Goal: Task Accomplishment & Management: Complete application form

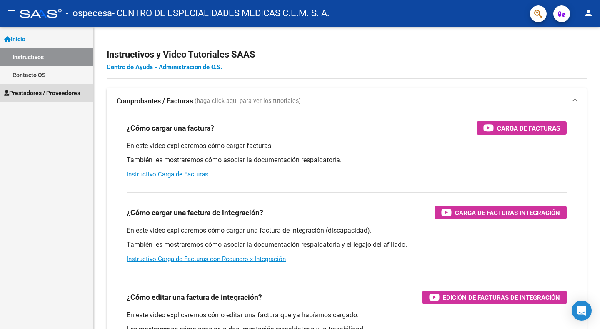
click at [36, 90] on span "Prestadores / Proveedores" at bounding box center [42, 92] width 76 height 9
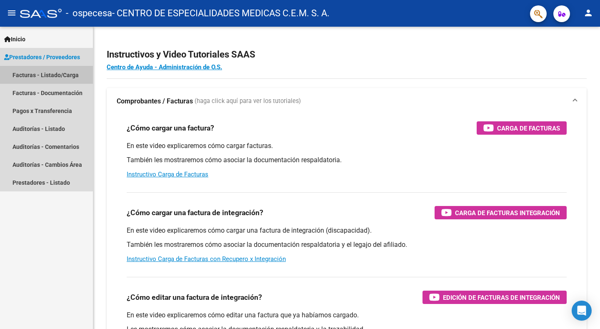
click at [27, 75] on link "Facturas - Listado/Carga" at bounding box center [46, 75] width 93 height 18
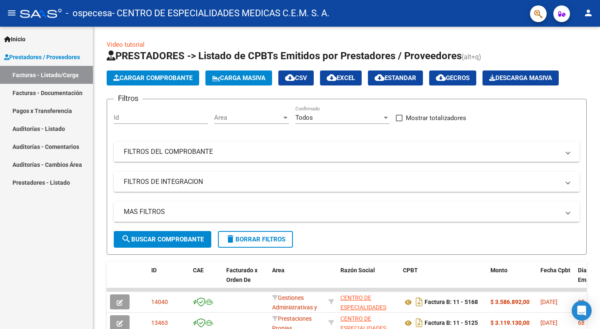
click at [32, 92] on link "Facturas - Documentación" at bounding box center [46, 93] width 93 height 18
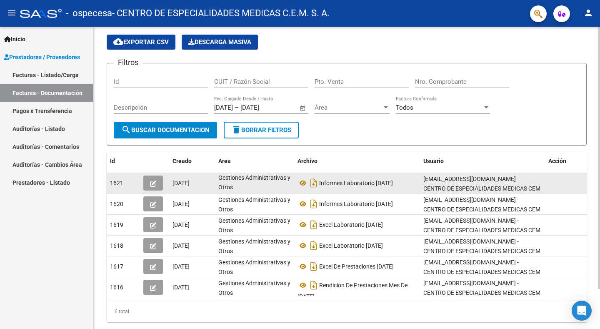
scroll to position [46, 0]
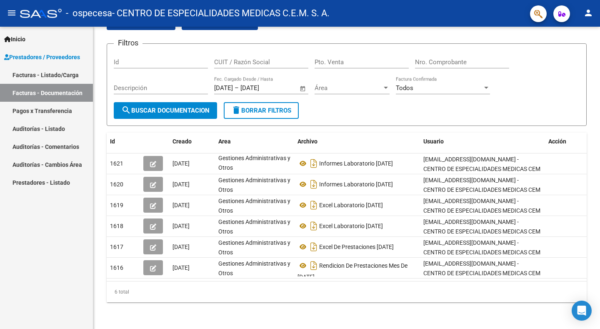
click at [30, 71] on link "Facturas - Listado/Carga" at bounding box center [46, 75] width 93 height 18
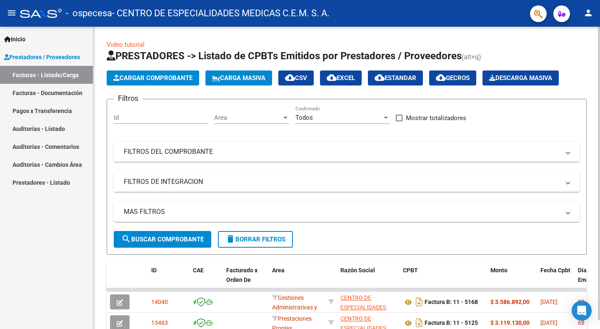
click at [169, 76] on span "Cargar Comprobante" at bounding box center [152, 78] width 79 height 8
click at [157, 118] on input "Id" at bounding box center [161, 118] width 94 height 8
click at [568, 153] on span at bounding box center [568, 151] width 3 height 9
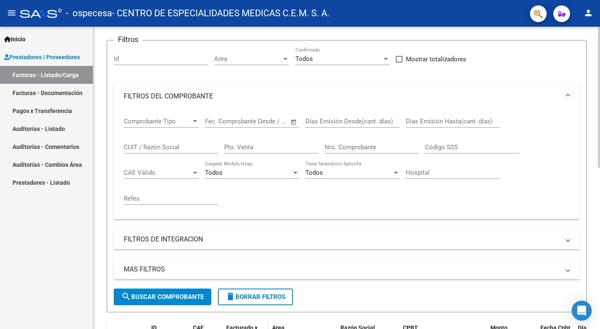
scroll to position [167, 0]
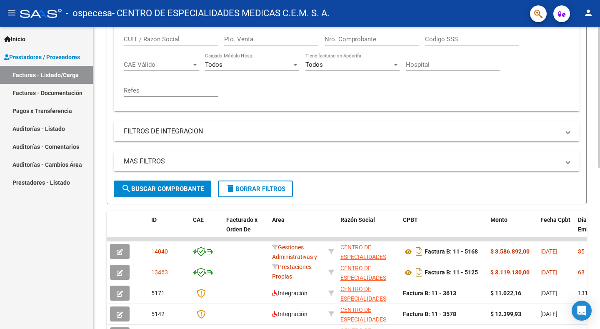
click at [564, 129] on span "FILTROS DE INTEGRACION" at bounding box center [345, 131] width 443 height 9
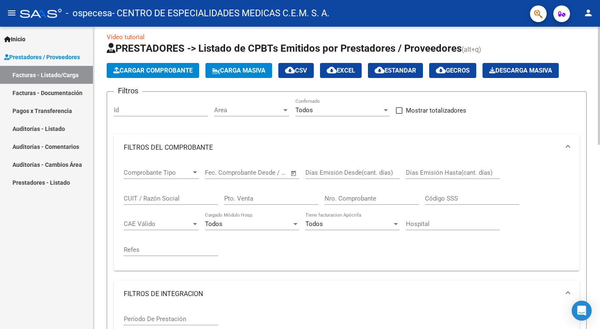
scroll to position [0, 0]
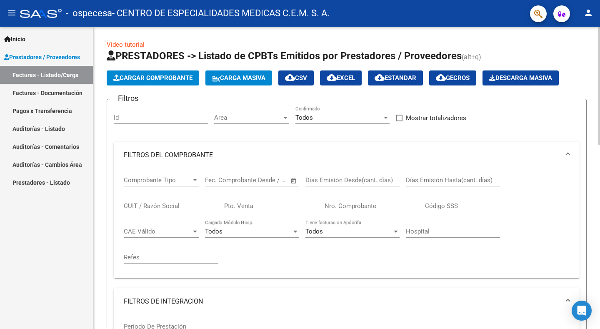
click at [143, 76] on span "Cargar Comprobante" at bounding box center [152, 78] width 79 height 8
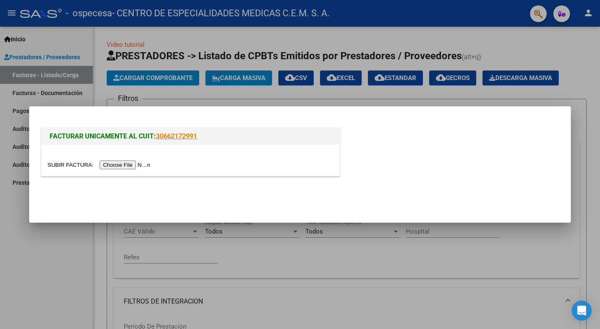
click at [106, 167] on input "file" at bounding box center [101, 165] width 106 height 9
click at [563, 160] on mat-dialog-content "FACTURAR UNICAMENTE AL CUIT: 30662172991" at bounding box center [300, 148] width 542 height 65
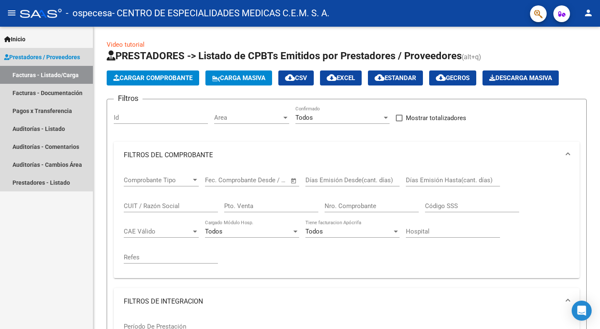
click at [30, 56] on span "Prestadores / Proveedores" at bounding box center [42, 57] width 76 height 9
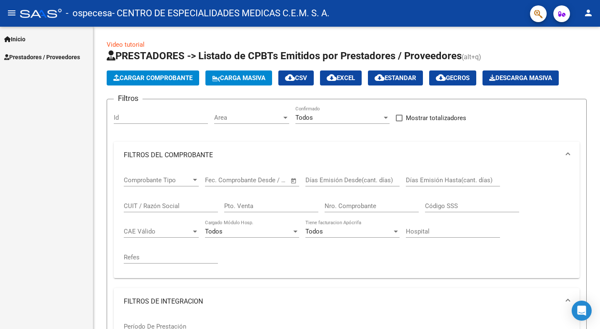
click at [18, 39] on span "Inicio" at bounding box center [14, 39] width 21 height 9
click at [18, 38] on span "Inicio" at bounding box center [14, 39] width 21 height 9
click at [27, 54] on link "Instructivos" at bounding box center [46, 57] width 93 height 18
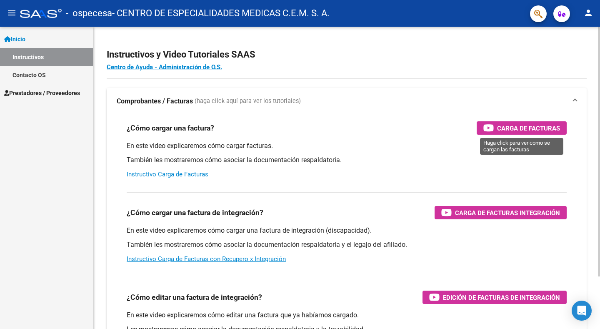
click at [529, 126] on span "Carga de Facturas" at bounding box center [528, 128] width 63 height 10
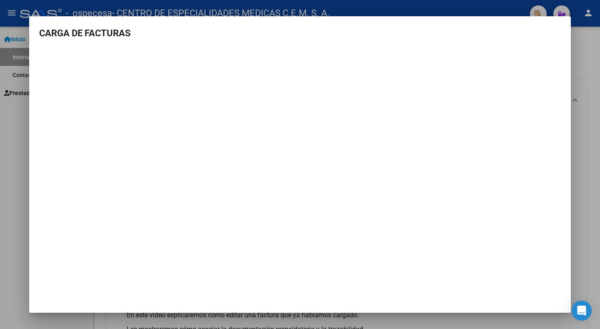
click at [545, 37] on h3 "CARGA DE FACTURAS" at bounding box center [300, 33] width 522 height 14
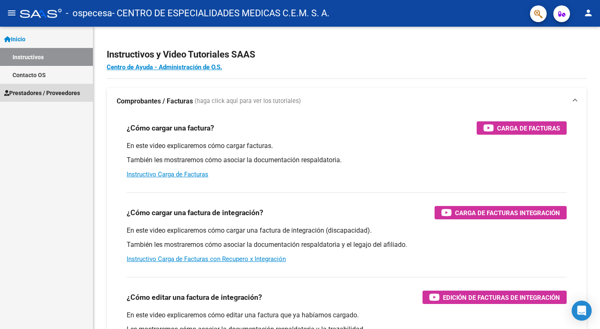
click at [57, 94] on span "Prestadores / Proveedores" at bounding box center [42, 92] width 76 height 9
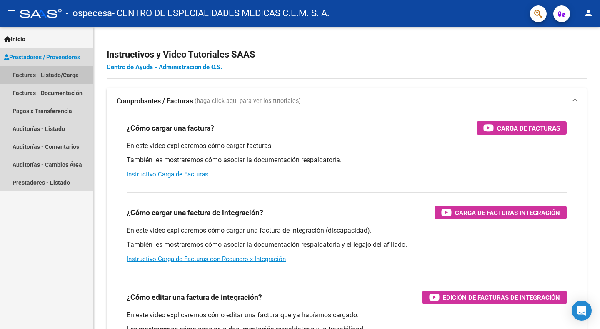
click at [34, 75] on link "Facturas - Listado/Carga" at bounding box center [46, 75] width 93 height 18
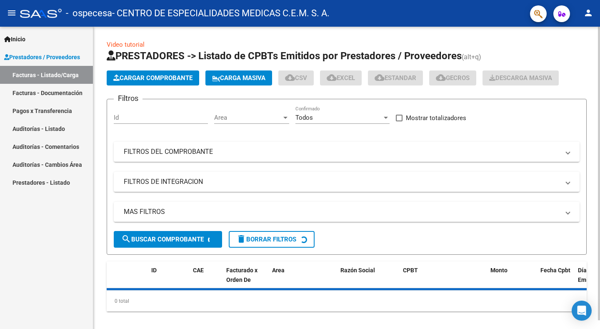
click at [157, 74] on span "Cargar Comprobante" at bounding box center [152, 78] width 79 height 8
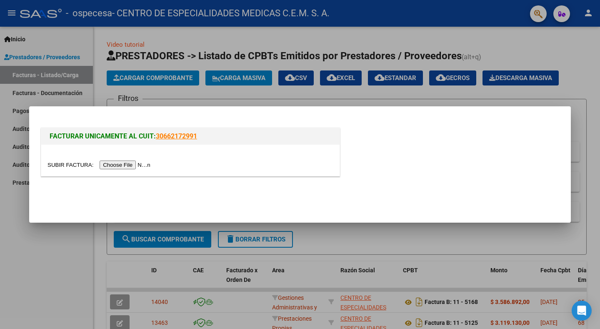
click at [127, 163] on input "file" at bounding box center [101, 165] width 106 height 9
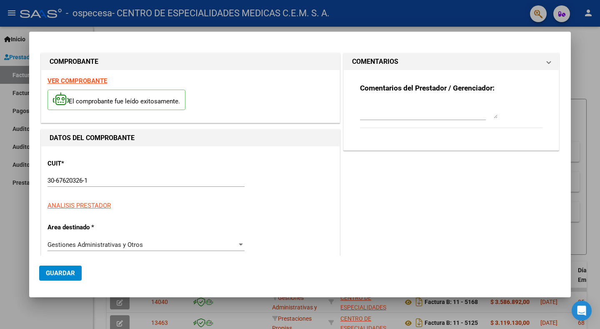
type input "$ 3.571.152,00"
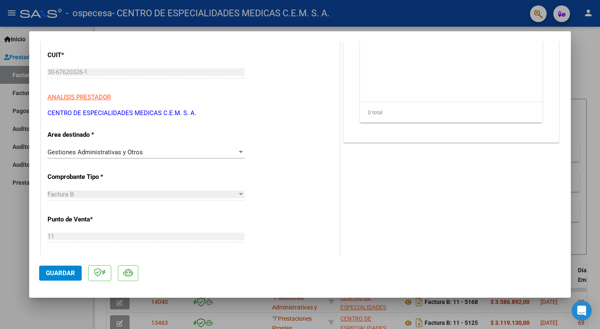
scroll to position [125, 0]
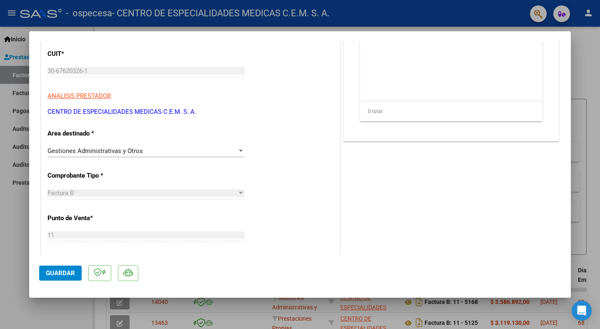
click at [239, 151] on div at bounding box center [241, 151] width 4 height 2
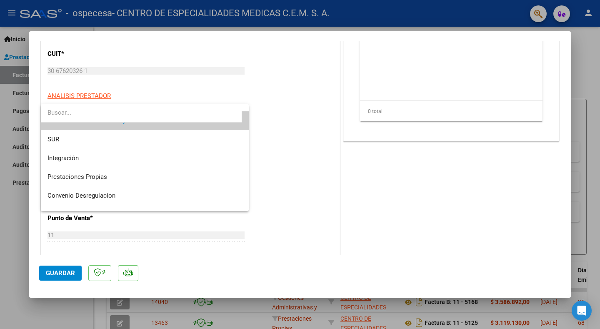
scroll to position [0, 0]
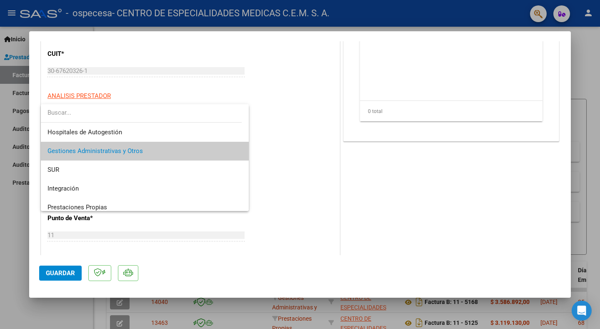
click at [455, 159] on div at bounding box center [300, 164] width 600 height 329
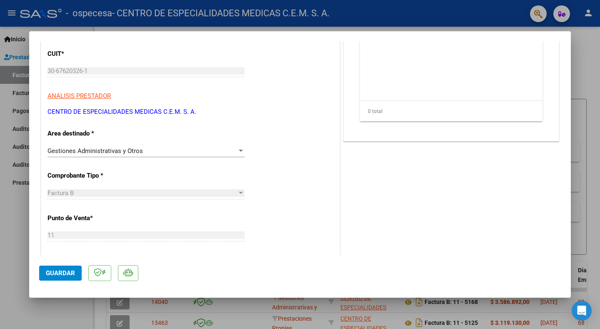
click at [237, 148] on div at bounding box center [241, 151] width 8 height 7
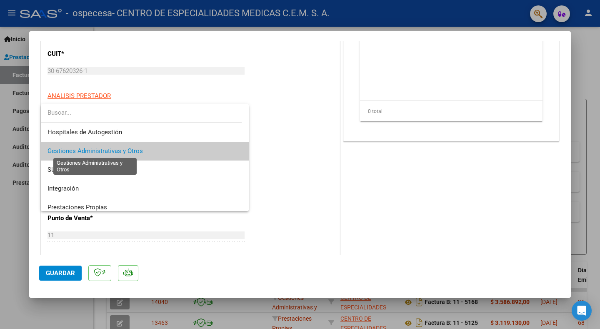
click at [107, 150] on span "Gestiones Administrativas y Otros" at bounding box center [95, 151] width 95 height 8
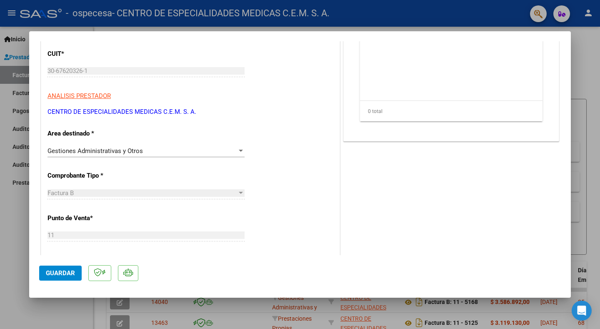
click at [99, 197] on div "Factura B Seleccionar Tipo" at bounding box center [146, 193] width 197 height 13
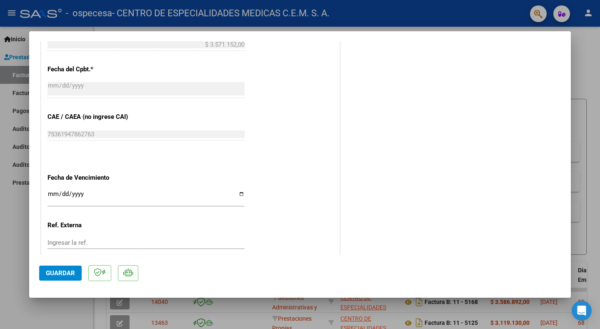
scroll to position [442, 0]
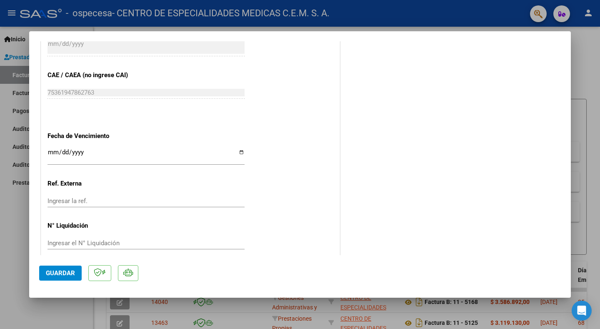
click at [104, 147] on div "Ingresar la fecha" at bounding box center [146, 156] width 197 height 18
click at [239, 149] on input "Ingresar la fecha" at bounding box center [146, 155] width 197 height 13
type input "[DATE]"
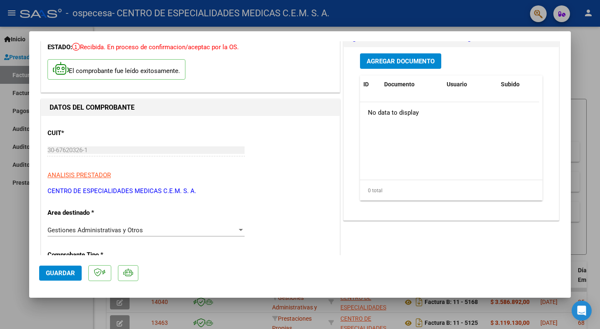
scroll to position [0, 0]
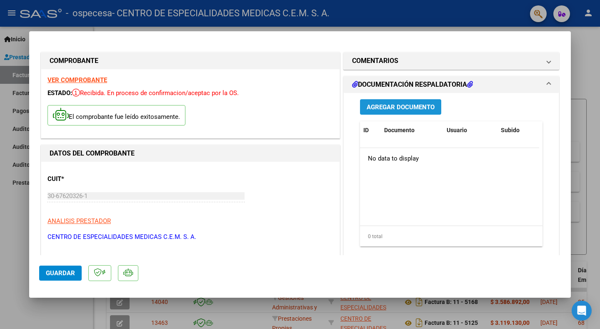
click at [392, 104] on span "Agregar Documento" at bounding box center [401, 107] width 68 height 8
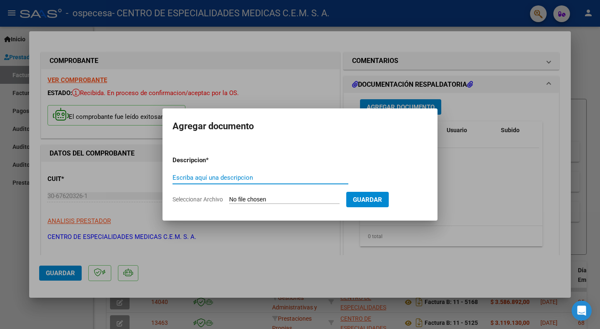
click at [264, 177] on input "Escriba aquí una descripcion" at bounding box center [261, 178] width 176 height 8
type input "R"
type input "DETALLE PRESTACIONES [DATE]."
click at [269, 196] on input "Seleccionar Archivo" at bounding box center [284, 200] width 111 height 8
type input "C:\fakepath\ceramistas.csv"
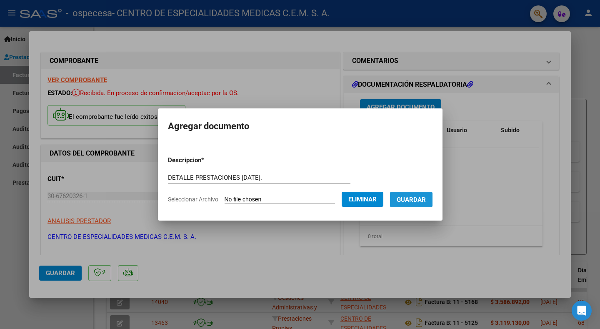
click at [407, 200] on span "Guardar" at bounding box center [411, 200] width 29 height 8
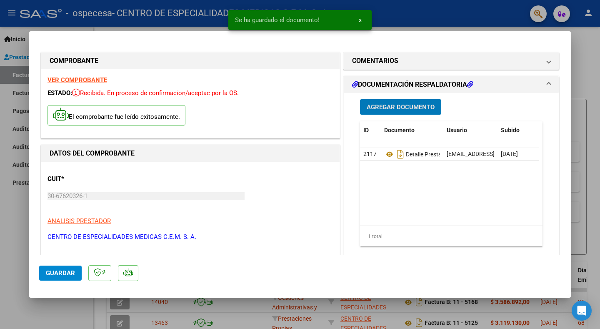
click at [388, 106] on span "Agregar Documento" at bounding box center [401, 107] width 68 height 8
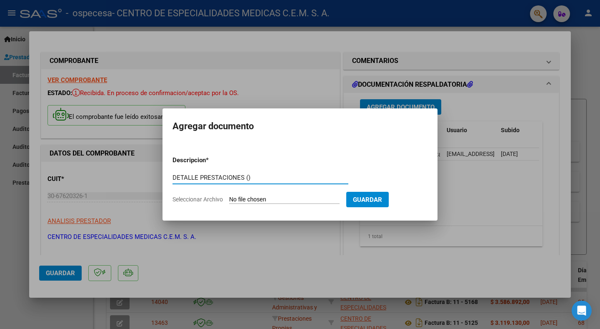
click at [248, 175] on input "DETALLE PRESTACIONES ()" at bounding box center [261, 178] width 176 height 8
click at [270, 181] on input "DETALLE PRESTACIONES (2)" at bounding box center [261, 178] width 176 height 8
type input "DETALLE PRESTACIONES (2) [DATE]"
click at [269, 201] on input "Seleccionar Archivo" at bounding box center [284, 200] width 111 height 8
type input "C:\fakepath\ceramistas.xls"
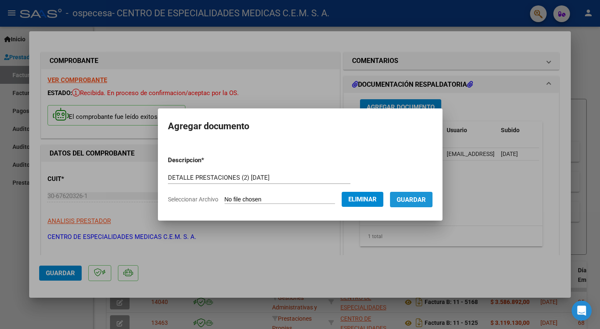
click at [416, 200] on span "Guardar" at bounding box center [411, 200] width 29 height 8
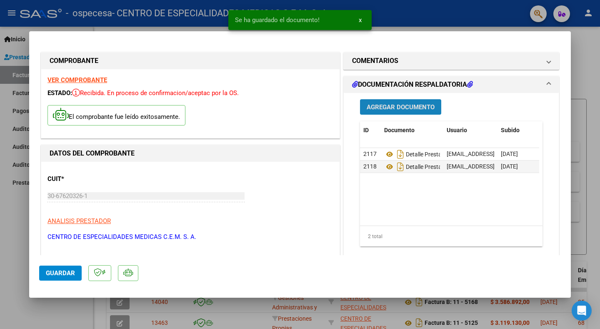
click at [399, 101] on button "Agregar Documento" at bounding box center [400, 106] width 81 height 15
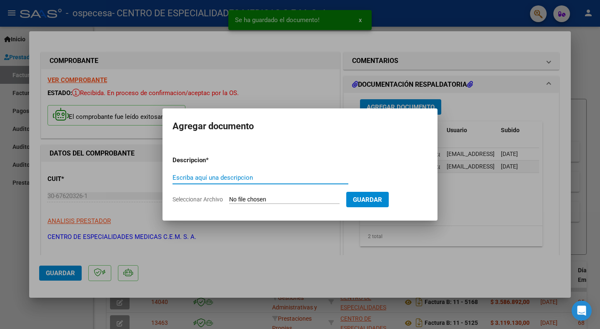
click at [208, 176] on input "Escriba aquí una descripcion" at bounding box center [261, 178] width 176 height 8
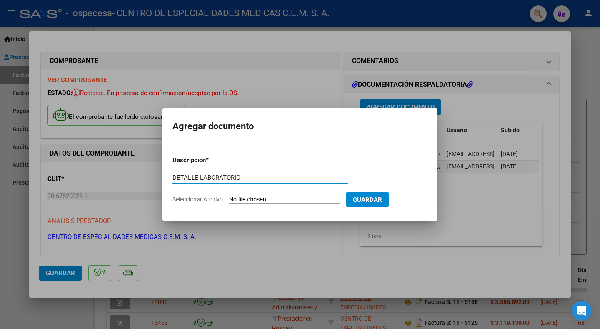
type input "DETALLE LABORATORIO"
click at [301, 200] on input "Seleccionar Archivo" at bounding box center [284, 200] width 111 height 8
type input "C:\fakepath\ceramistas .xls"
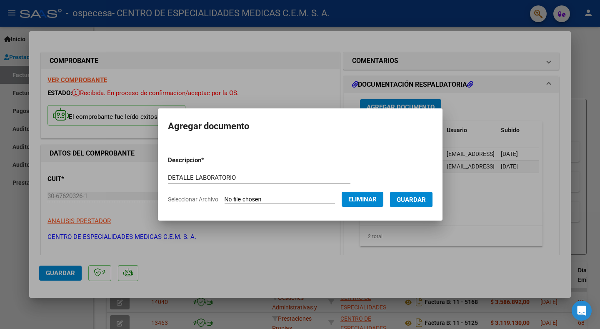
click at [413, 198] on span "Guardar" at bounding box center [411, 200] width 29 height 8
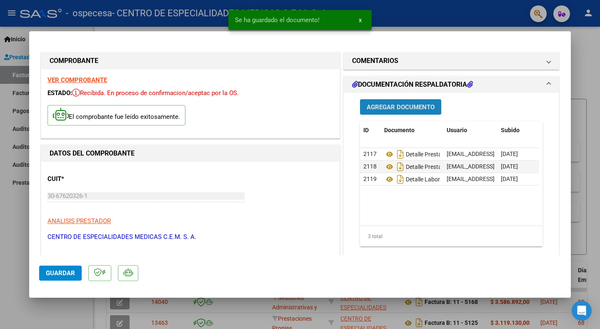
click at [407, 105] on span "Agregar Documento" at bounding box center [401, 107] width 68 height 8
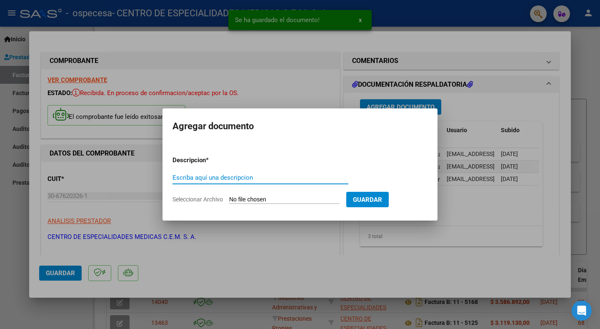
click at [215, 178] on input "Escriba aquí una descripcion" at bounding box center [261, 178] width 176 height 8
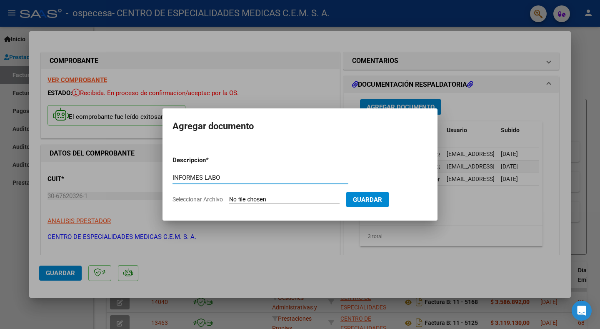
type input "INFORMES LABO"
click at [299, 196] on input "Seleccionar Archivo" at bounding box center [284, 200] width 111 height 8
type input "C:\fakepath\CERAMISTAS CELESTE V.pdf"
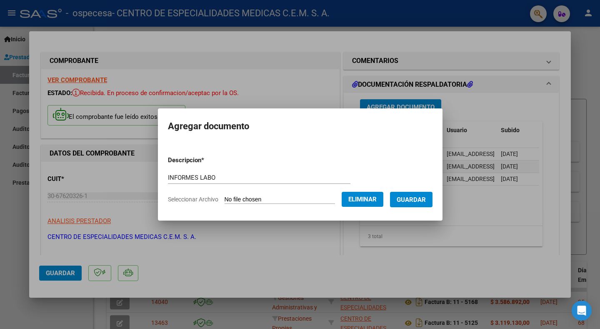
click at [420, 201] on span "Guardar" at bounding box center [411, 200] width 29 height 8
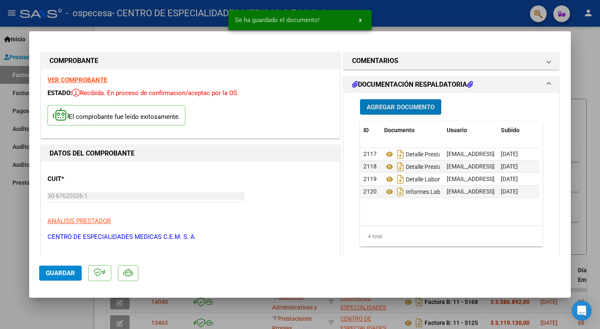
click at [381, 109] on span "Agregar Documento" at bounding box center [401, 107] width 68 height 8
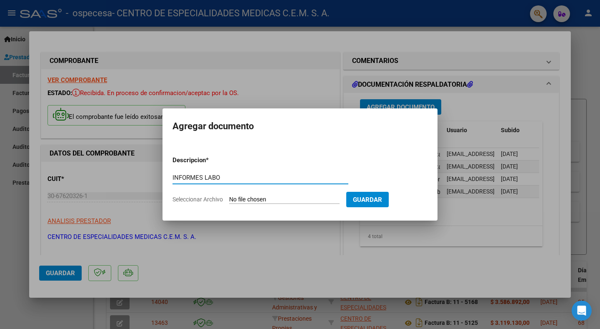
type input "INFORMES LABO"
click at [254, 197] on input "Seleccionar Archivo" at bounding box center [284, 200] width 111 height 8
type input "C:\fakepath\CERAMISTAS NARANJA V.pdf"
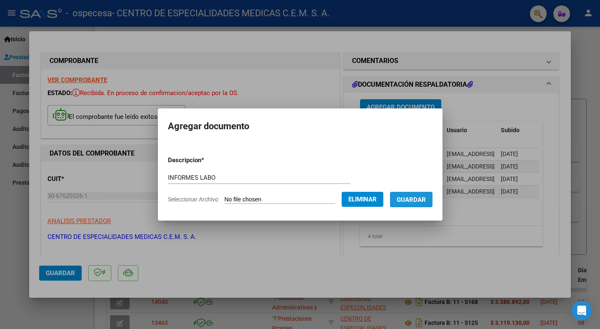
click at [420, 200] on span "Guardar" at bounding box center [411, 200] width 29 height 8
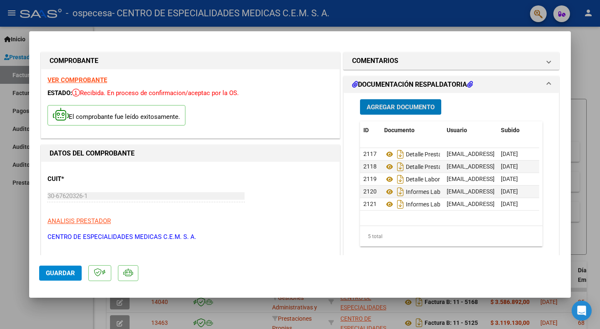
click at [384, 103] on span "Agregar Documento" at bounding box center [401, 107] width 68 height 8
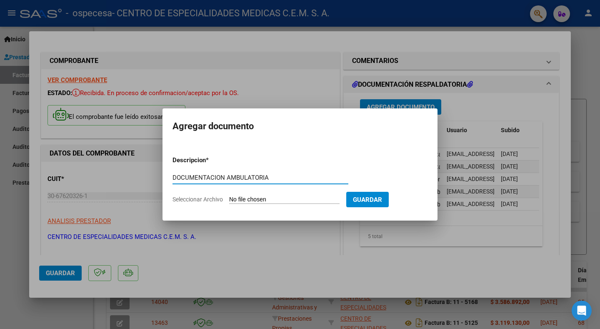
type input "DOCUMENTACION AMBULATORIA"
click at [261, 200] on input "Seleccionar Archivo" at bounding box center [284, 200] width 111 height 8
type input "C:\fakepath\CERAMISTAS [DATE].zip"
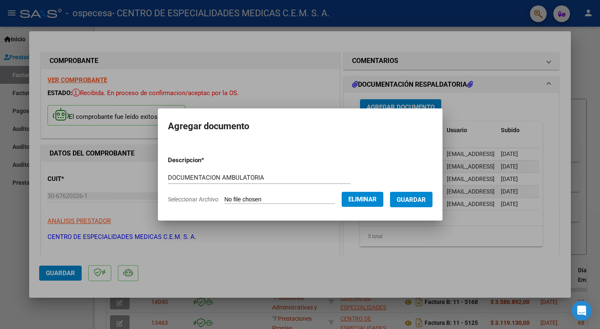
click at [413, 198] on span "Guardar" at bounding box center [411, 200] width 29 height 8
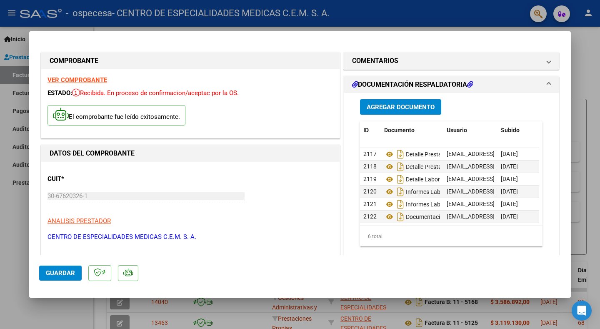
scroll to position [7, 0]
click at [43, 272] on button "Guardar" at bounding box center [60, 273] width 43 height 15
drag, startPoint x: 410, startPoint y: 31, endPoint x: 412, endPoint y: 47, distance: 16.5
click at [412, 47] on mat-dialog-container "COMPROBANTE VER COMPROBANTE ESTADO: Recibida. En proceso de confirmacion/acepta…" at bounding box center [300, 164] width 542 height 266
click at [45, 274] on button "Guardar" at bounding box center [60, 273] width 43 height 15
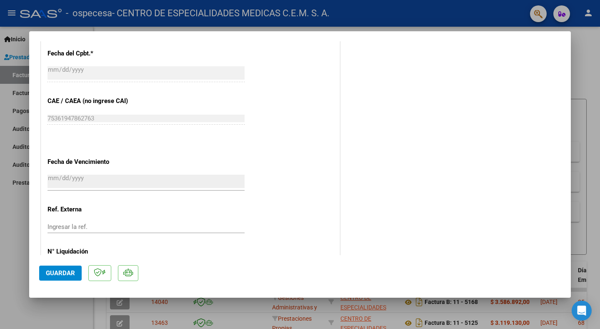
scroll to position [442, 0]
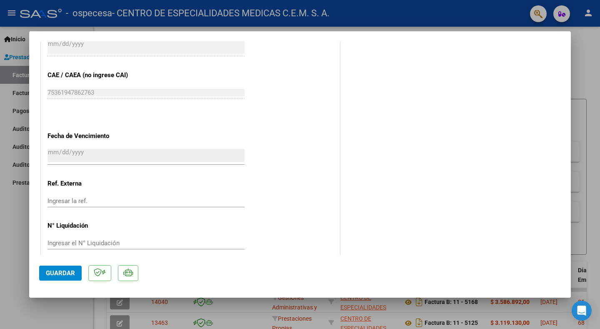
click at [58, 271] on span "Guardar" at bounding box center [60, 273] width 29 height 8
drag, startPoint x: 141, startPoint y: 40, endPoint x: 149, endPoint y: 73, distance: 33.8
click at [149, 73] on mat-dialog-container "COMPROBANTE VER COMPROBANTE ESTADO: Recibida. En proceso de confirmacion/acepta…" at bounding box center [300, 164] width 542 height 266
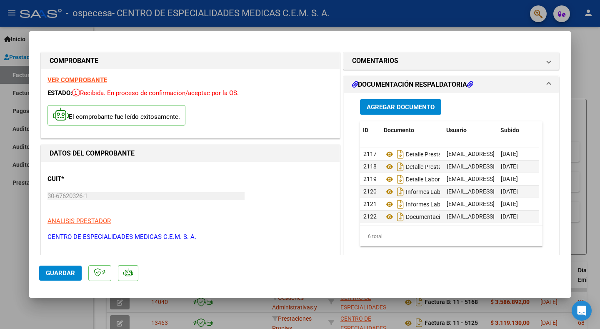
scroll to position [0, 49]
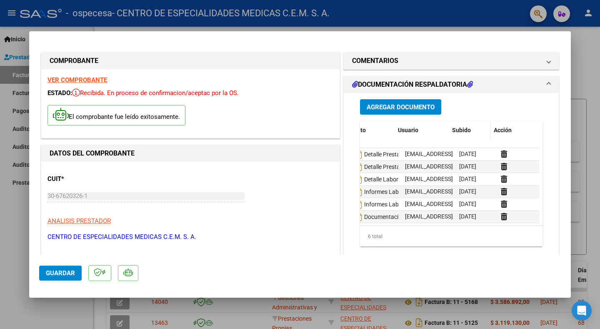
click at [456, 128] on span "Subido" at bounding box center [461, 130] width 19 height 7
click at [471, 131] on span at bounding box center [473, 131] width 5 height 6
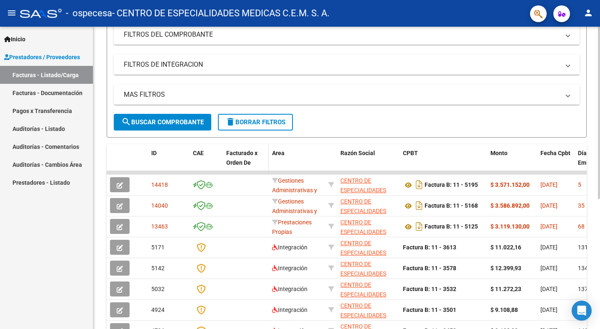
scroll to position [125, 0]
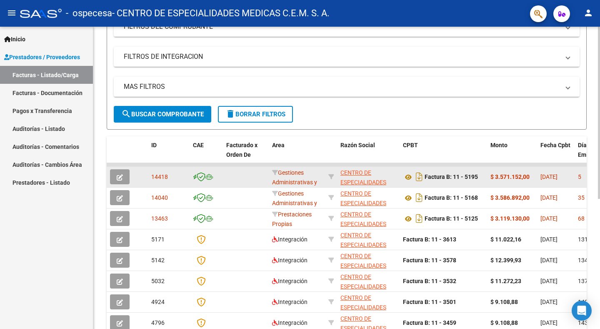
click at [117, 178] on icon "button" at bounding box center [120, 177] width 6 height 6
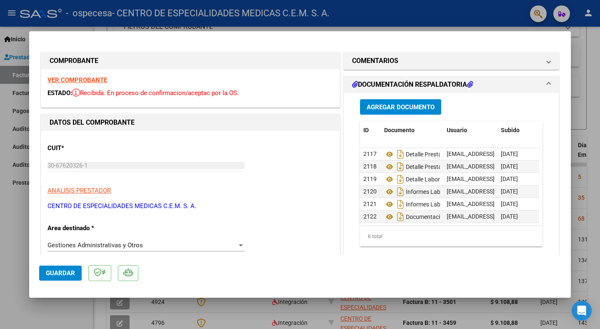
type input "$ 0,00"
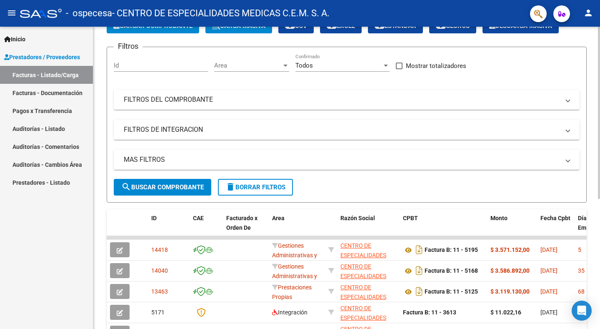
scroll to position [42, 0]
